Goal: Find specific page/section: Find specific page/section

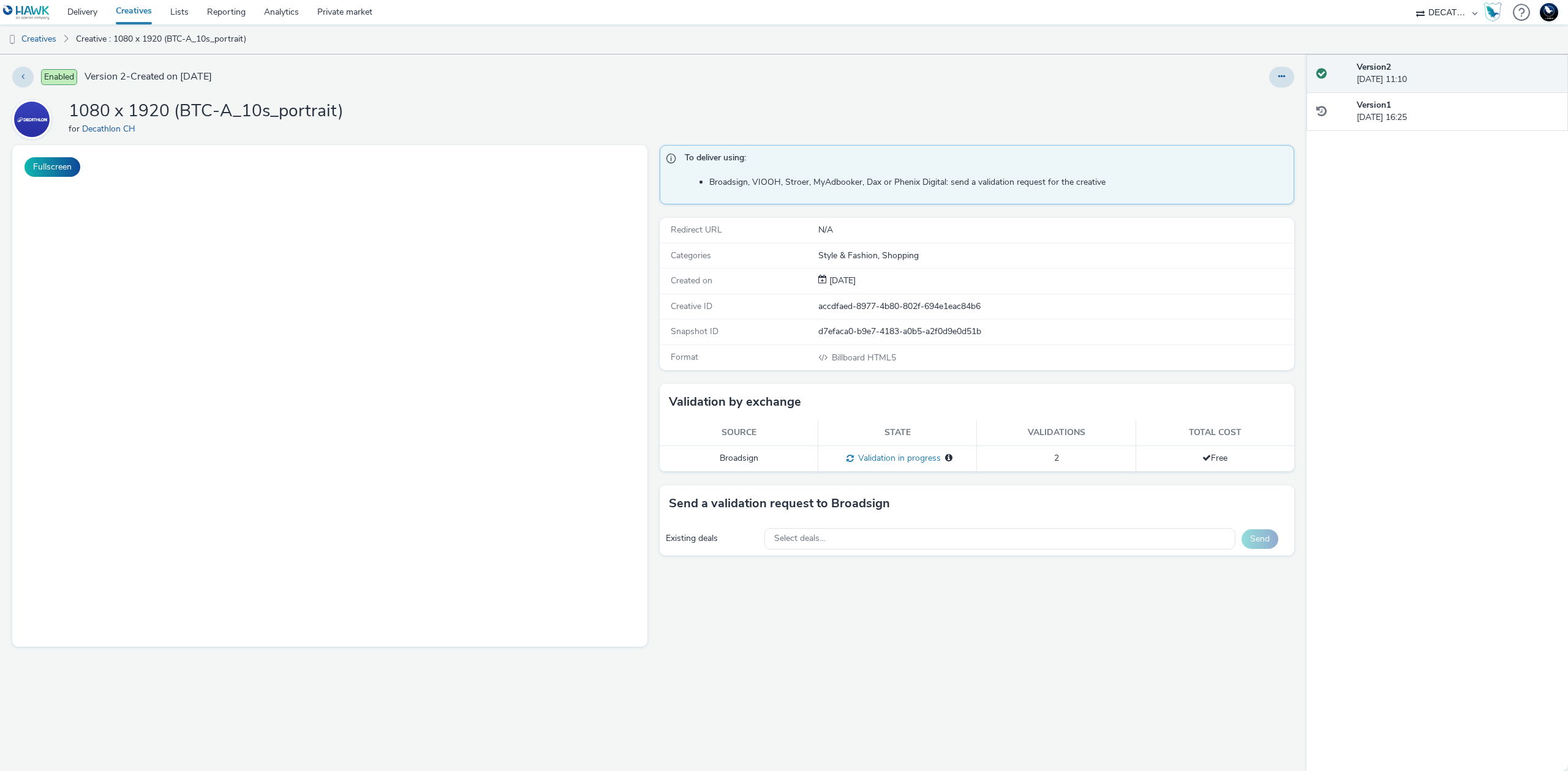
select select "440da4fd-3060-4a41-ba81-8784f925740e"
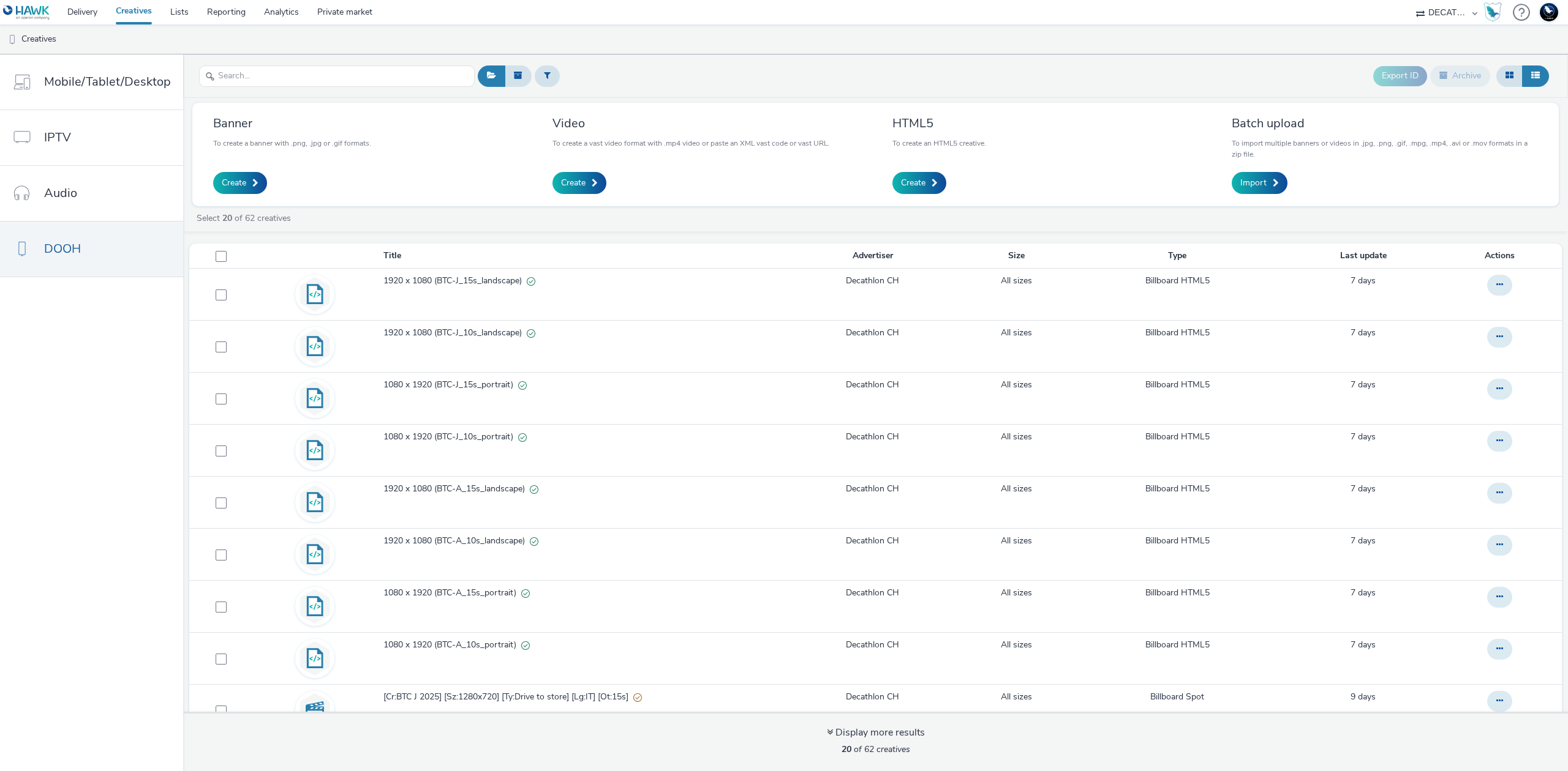
select select "440da4fd-3060-4a41-ba81-8784f925740e"
click at [74, 5] on link "Delivery" at bounding box center [82, 12] width 48 height 25
